Goal: Find specific page/section: Find specific page/section

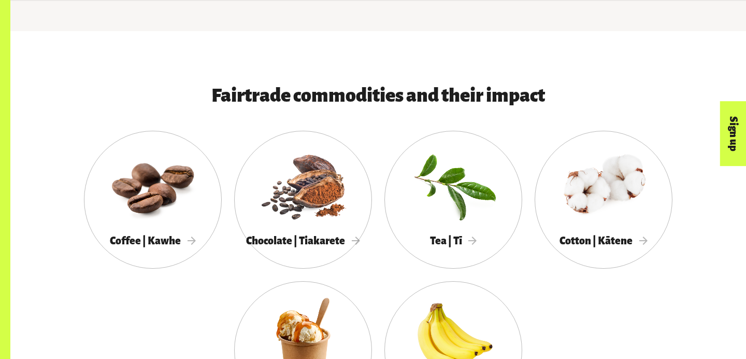
scroll to position [491, 0]
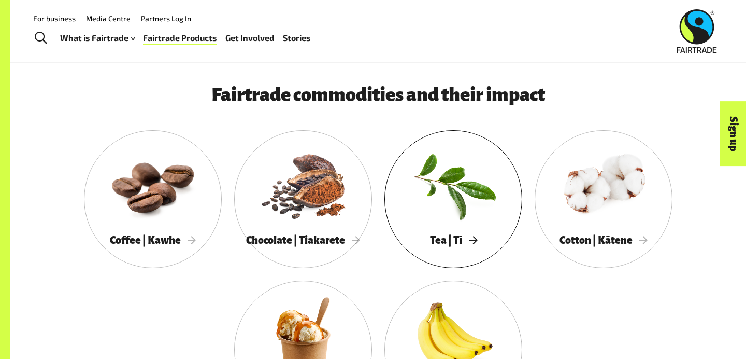
click at [447, 200] on div at bounding box center [454, 185] width 138 height 90
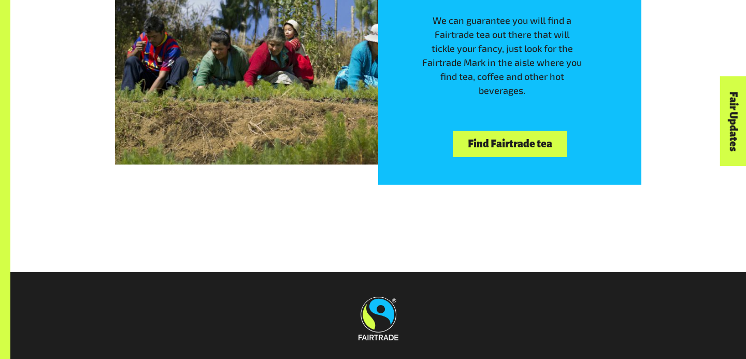
scroll to position [2205, 0]
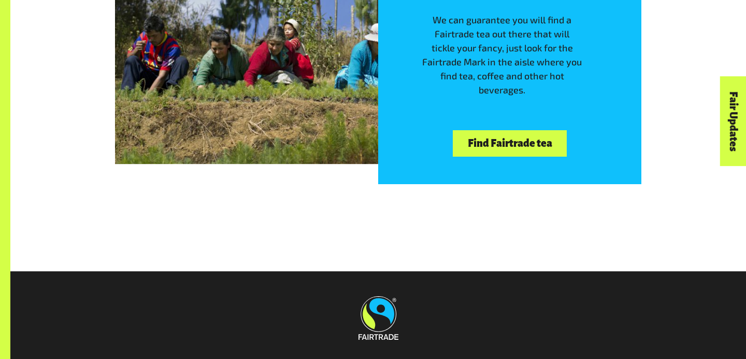
click at [512, 138] on link "Find Fairtrade tea" at bounding box center [510, 143] width 114 height 26
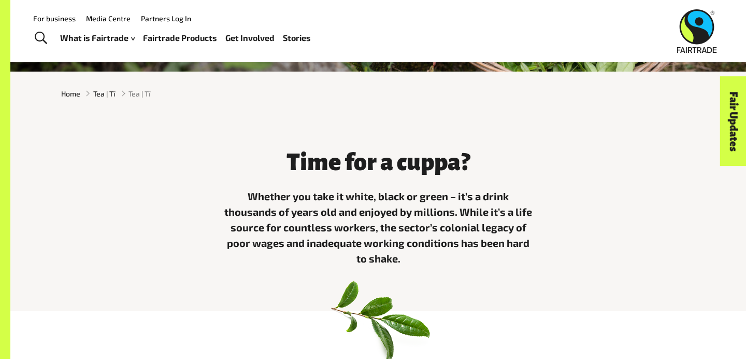
scroll to position [230, 0]
